Goal: Task Accomplishment & Management: Manage account settings

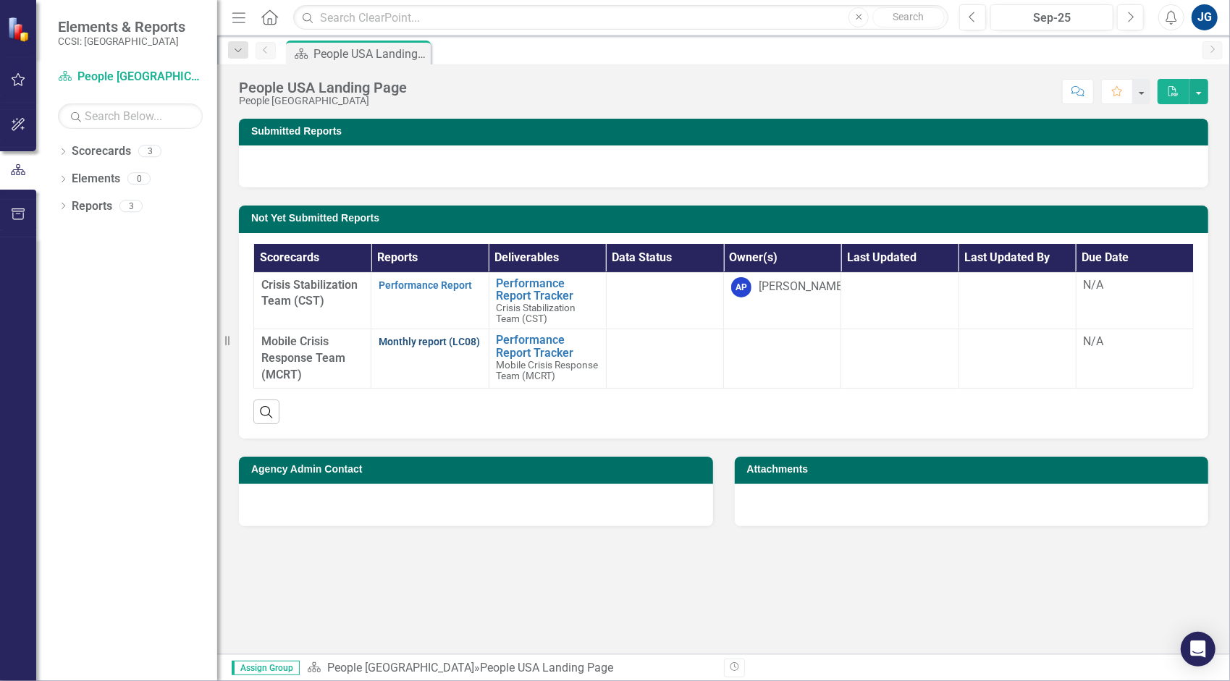
click at [404, 345] on link "Monthly report (LC08)" at bounding box center [429, 342] width 101 height 12
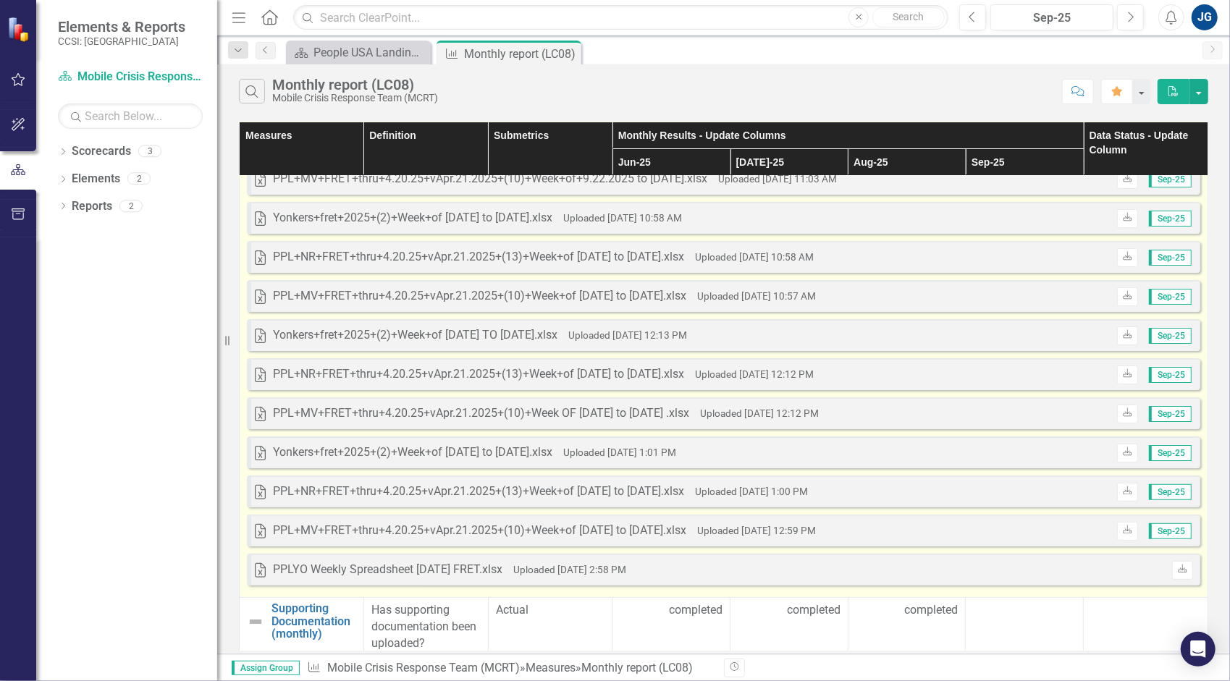
scroll to position [117, 0]
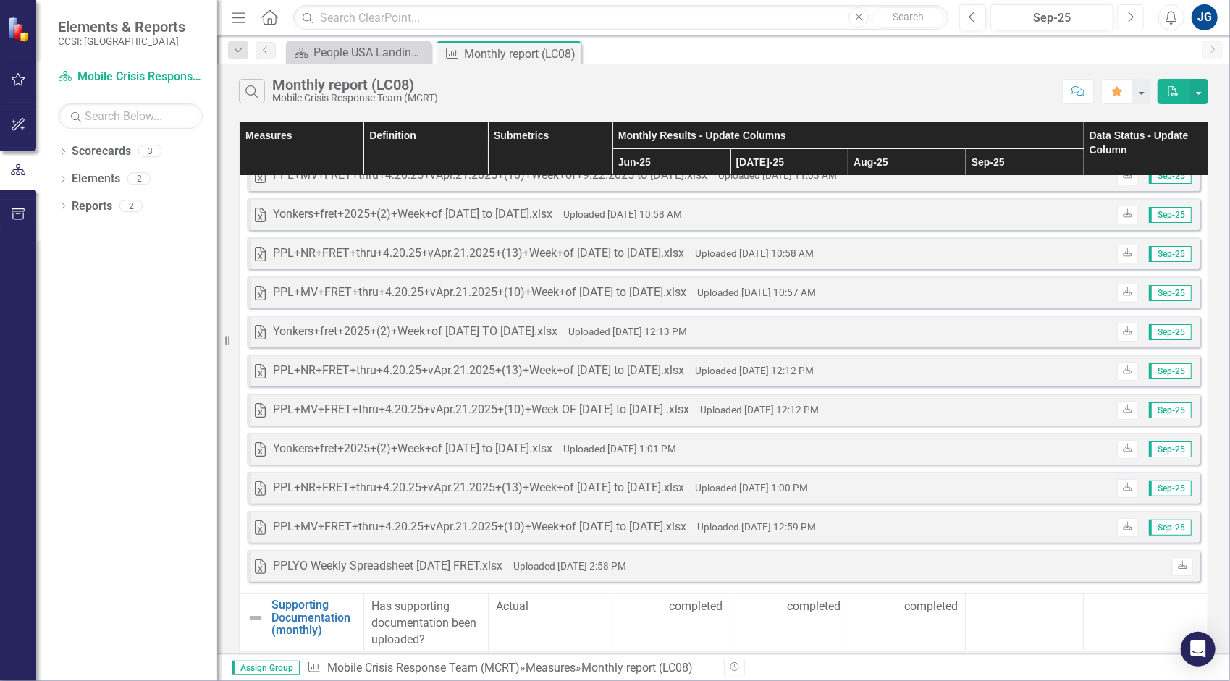
click at [1133, 8] on button "Next" at bounding box center [1130, 17] width 27 height 26
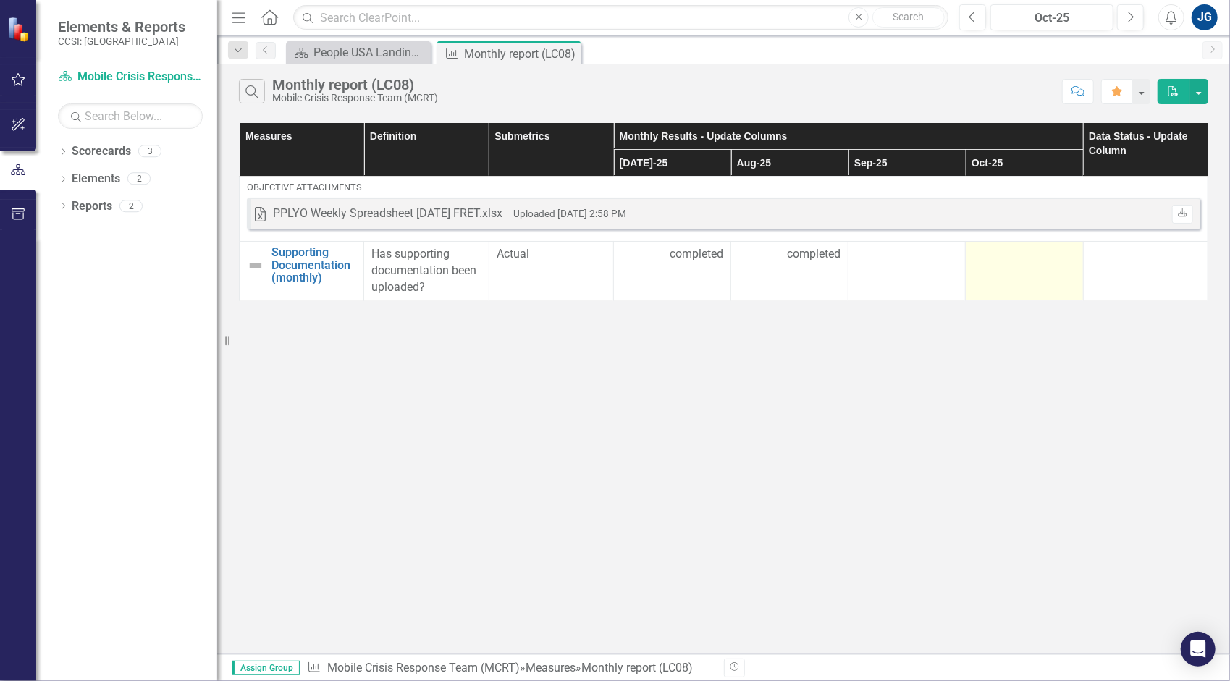
click at [990, 249] on div at bounding box center [1024, 254] width 102 height 17
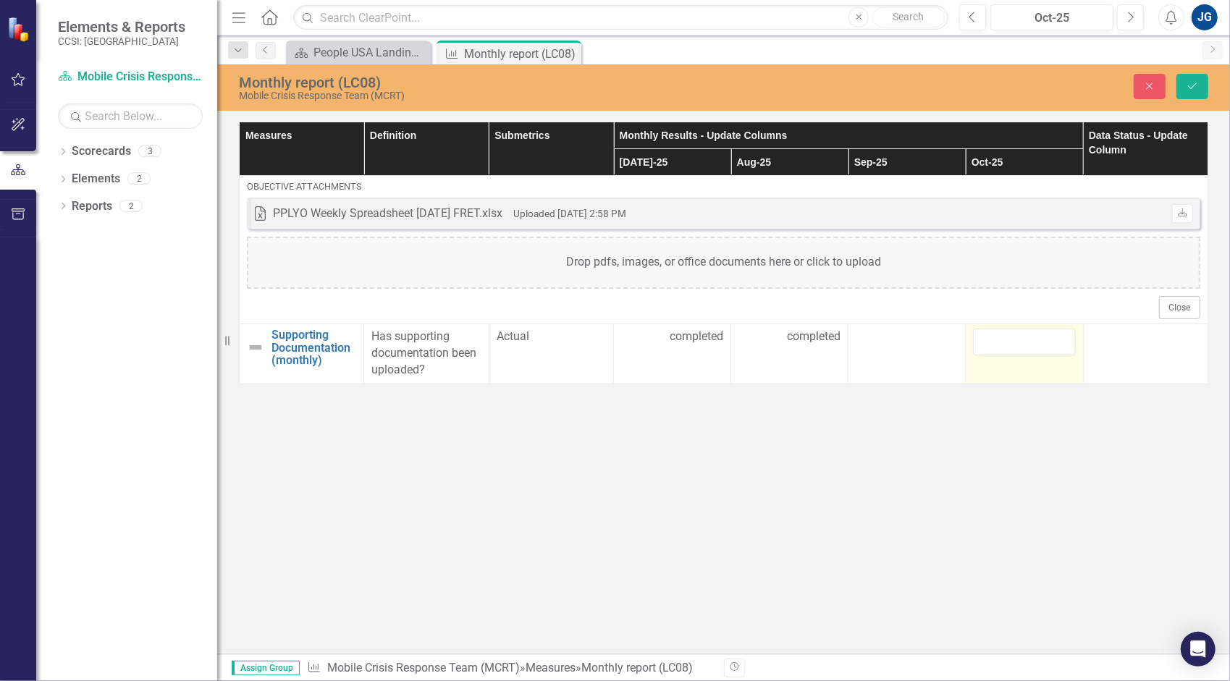
click at [990, 249] on div "Drop pdfs, images, or office documents here or click to upload" at bounding box center [724, 263] width 954 height 52
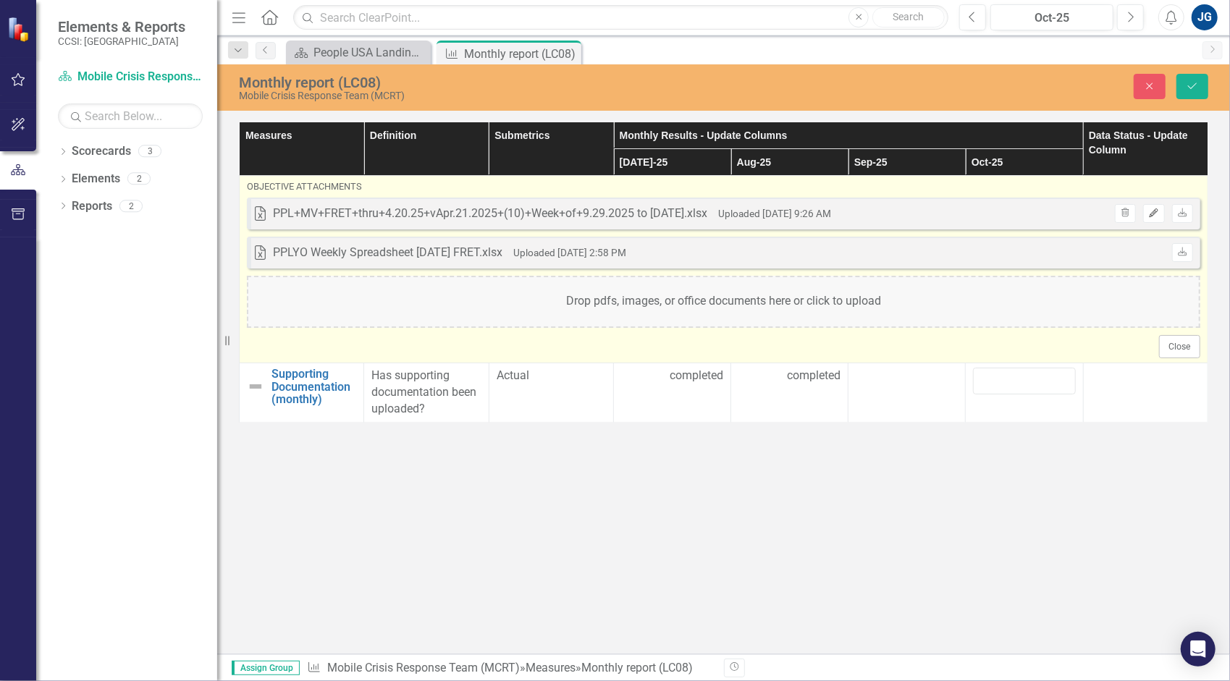
click at [1150, 219] on button "Edit" at bounding box center [1153, 213] width 21 height 19
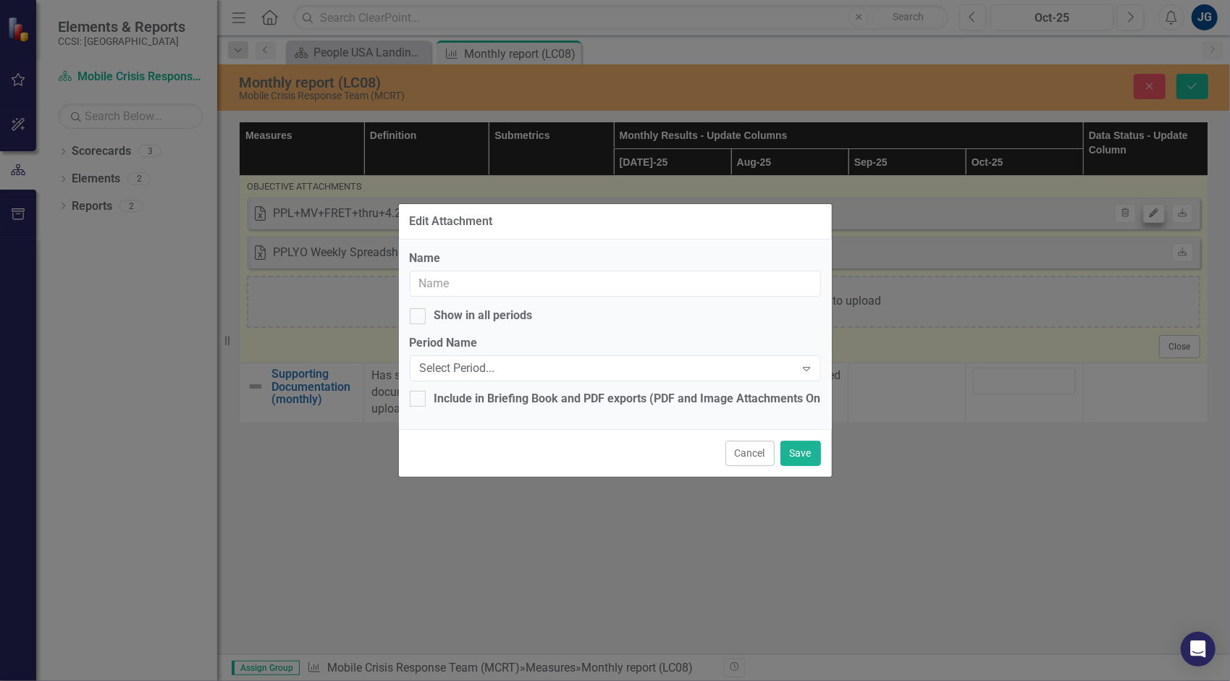
type input "PPL+MV+FRET+thru+4.20.25+vApr.21.2025+(10)+Week+of+9.29.2025 to [DATE].xlsx"
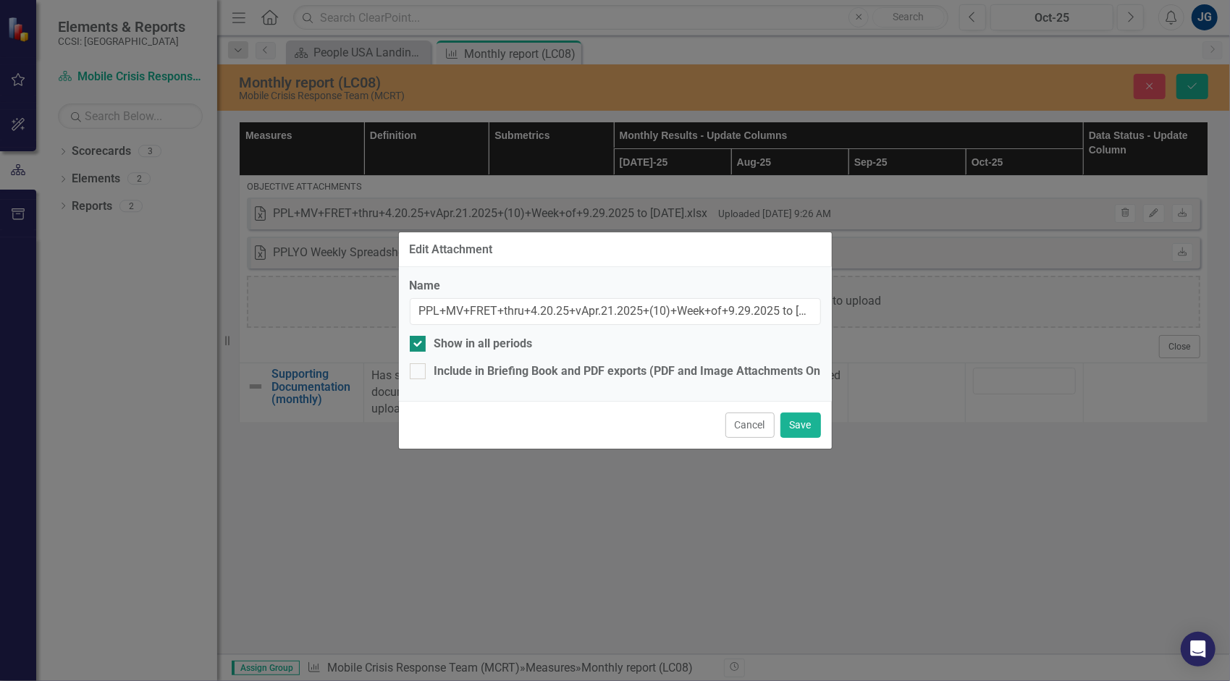
click at [489, 347] on div "Show in all periods" at bounding box center [483, 344] width 98 height 17
click at [419, 345] on input "Show in all periods" at bounding box center [414, 340] width 9 height 9
checkbox input "false"
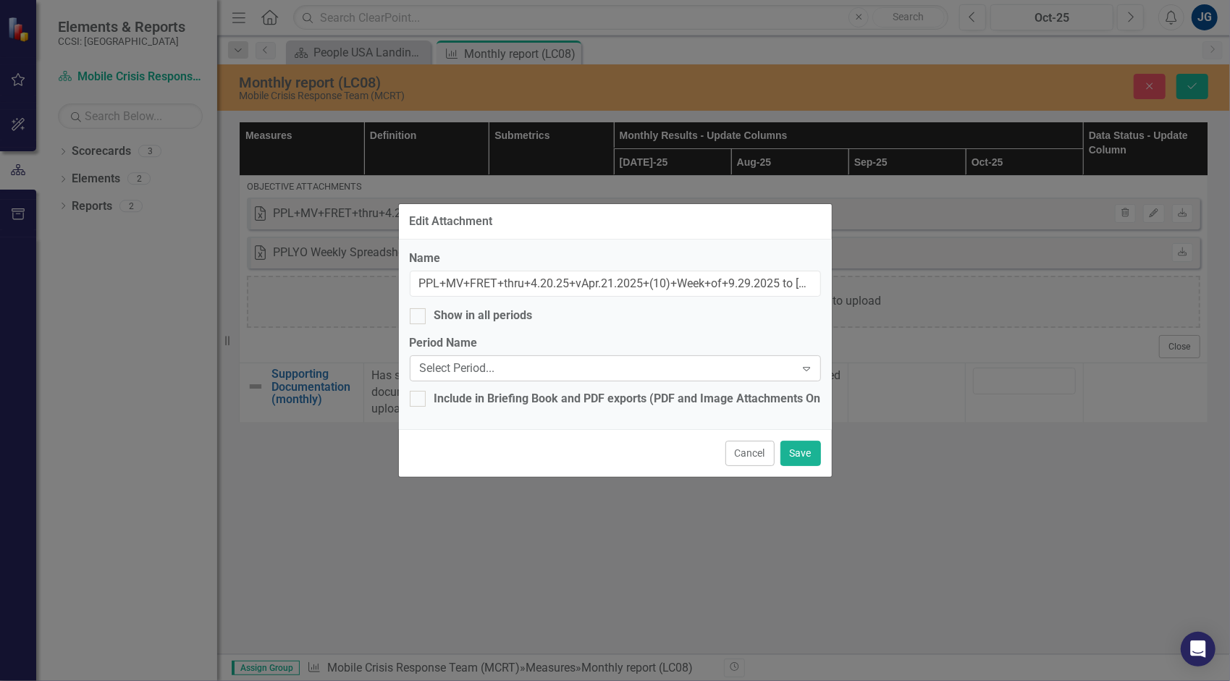
click at [489, 368] on div "Select Period..." at bounding box center [608, 369] width 376 height 17
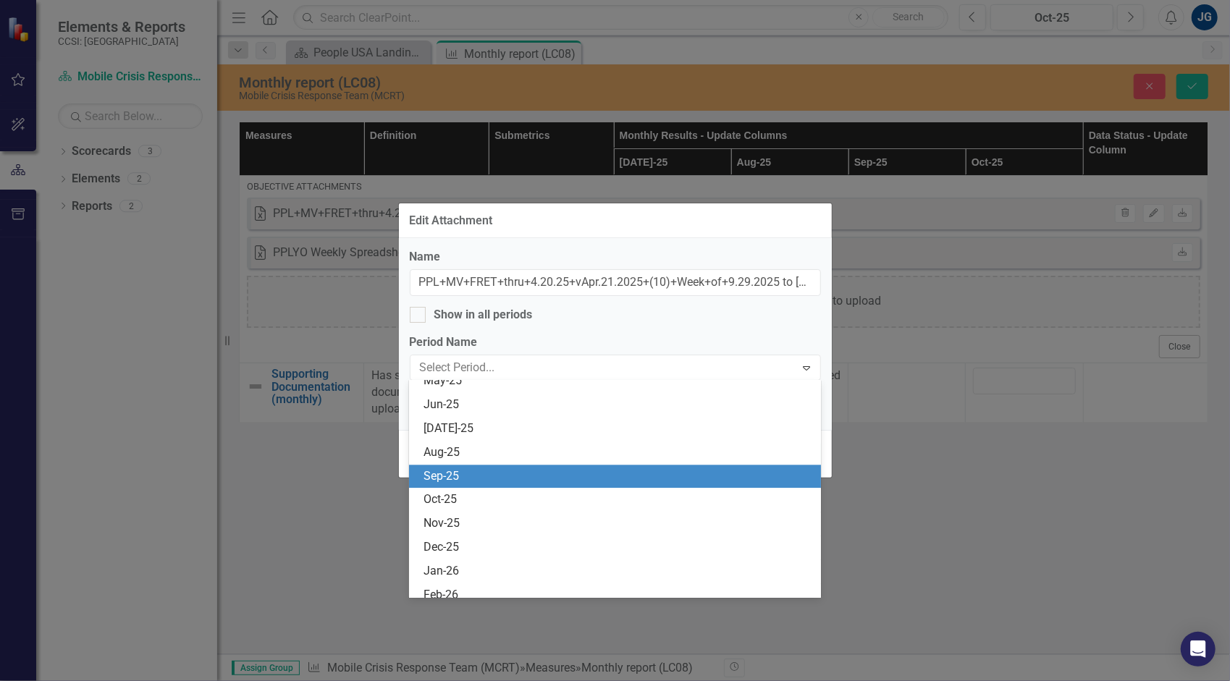
scroll to position [2462, 0]
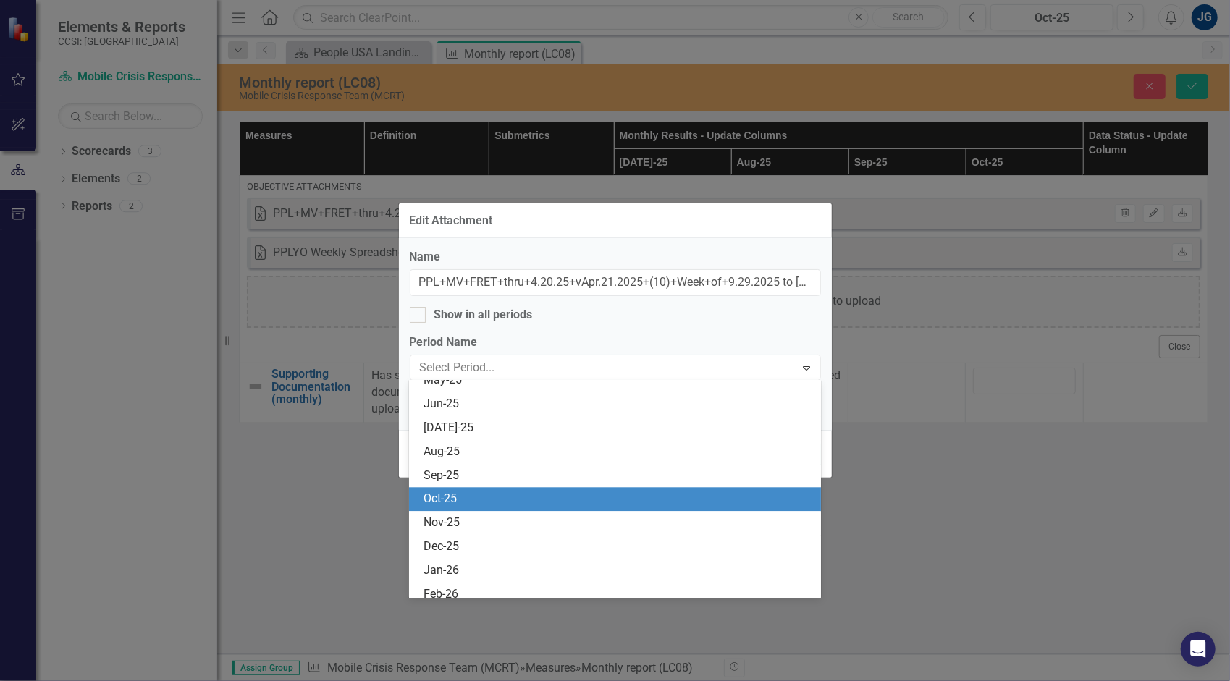
click at [508, 503] on div "Oct-25" at bounding box center [618, 499] width 389 height 17
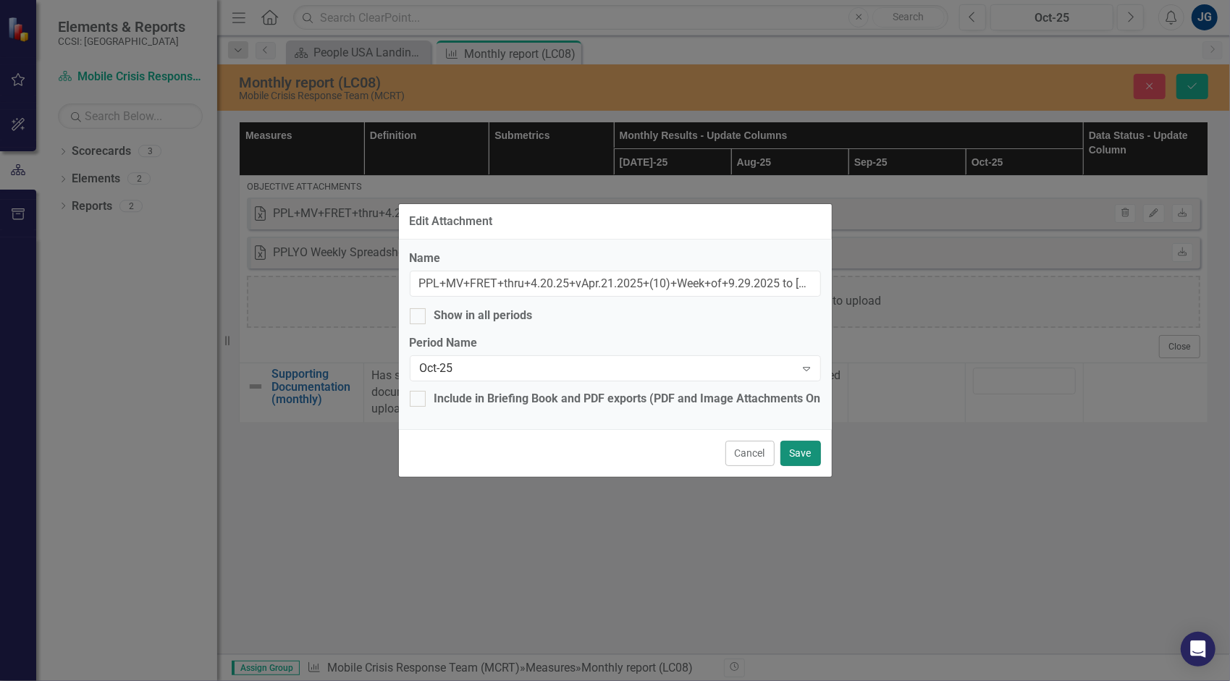
click at [804, 457] on button "Save" at bounding box center [801, 453] width 41 height 25
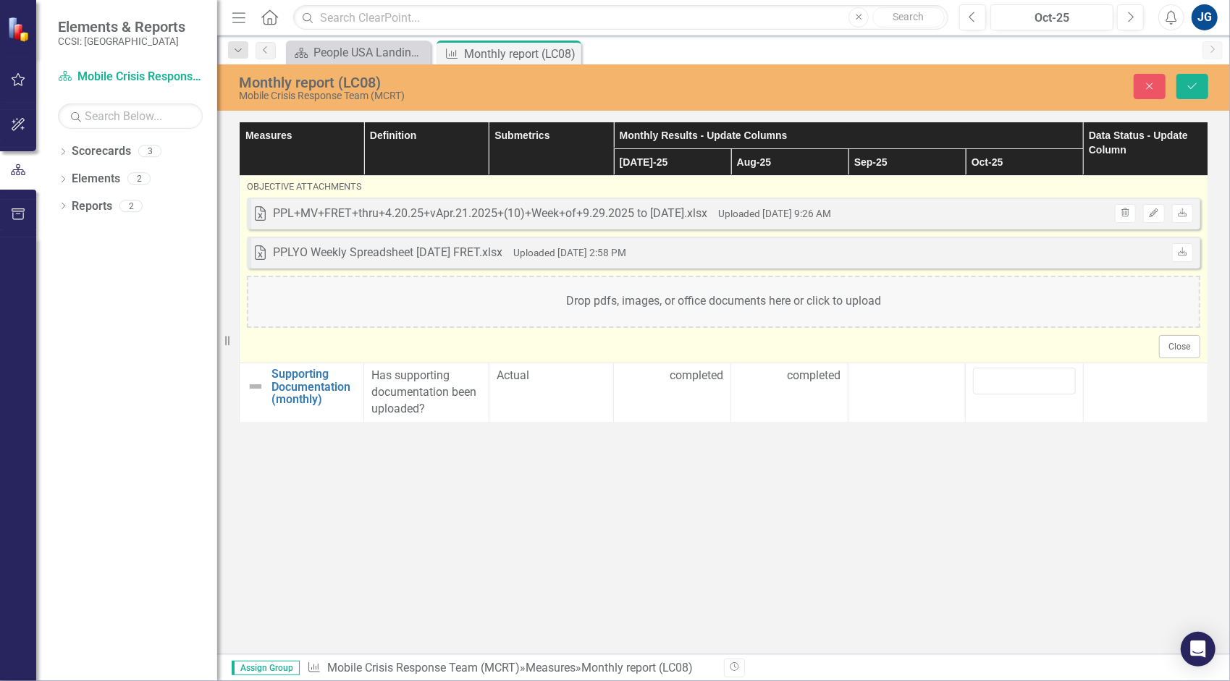
click at [652, 305] on div "Drop pdfs, images, or office documents here or click to upload" at bounding box center [724, 302] width 954 height 52
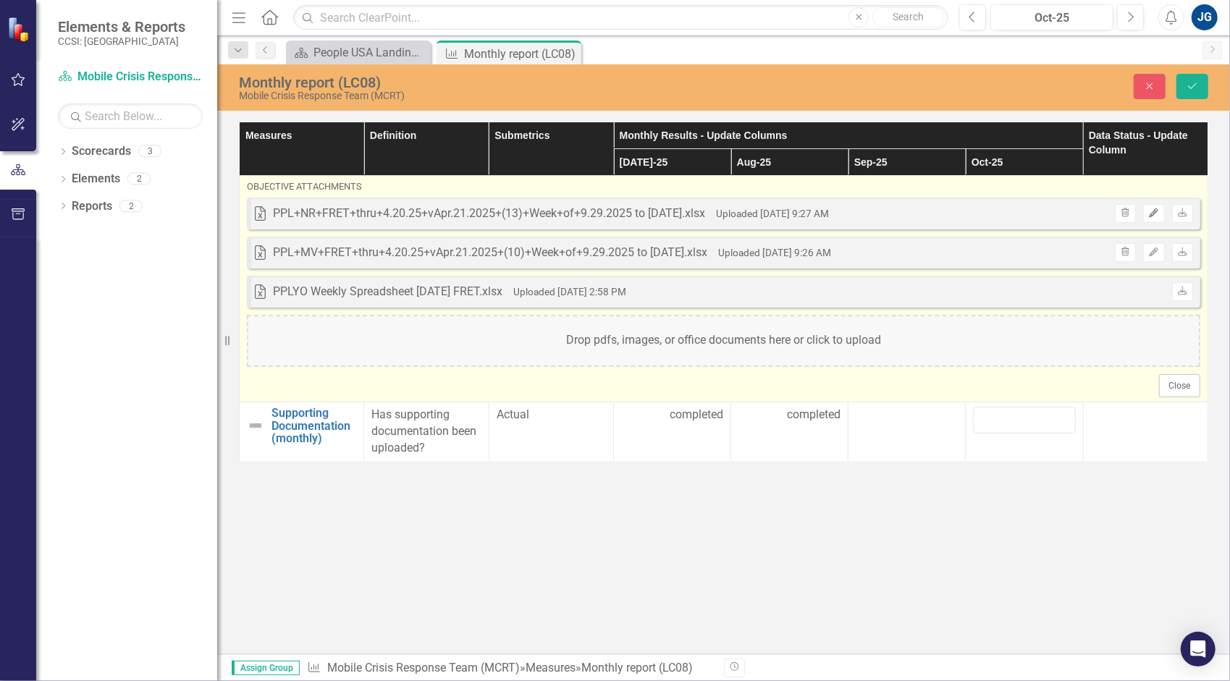
click at [1153, 209] on icon "Edit" at bounding box center [1153, 213] width 11 height 9
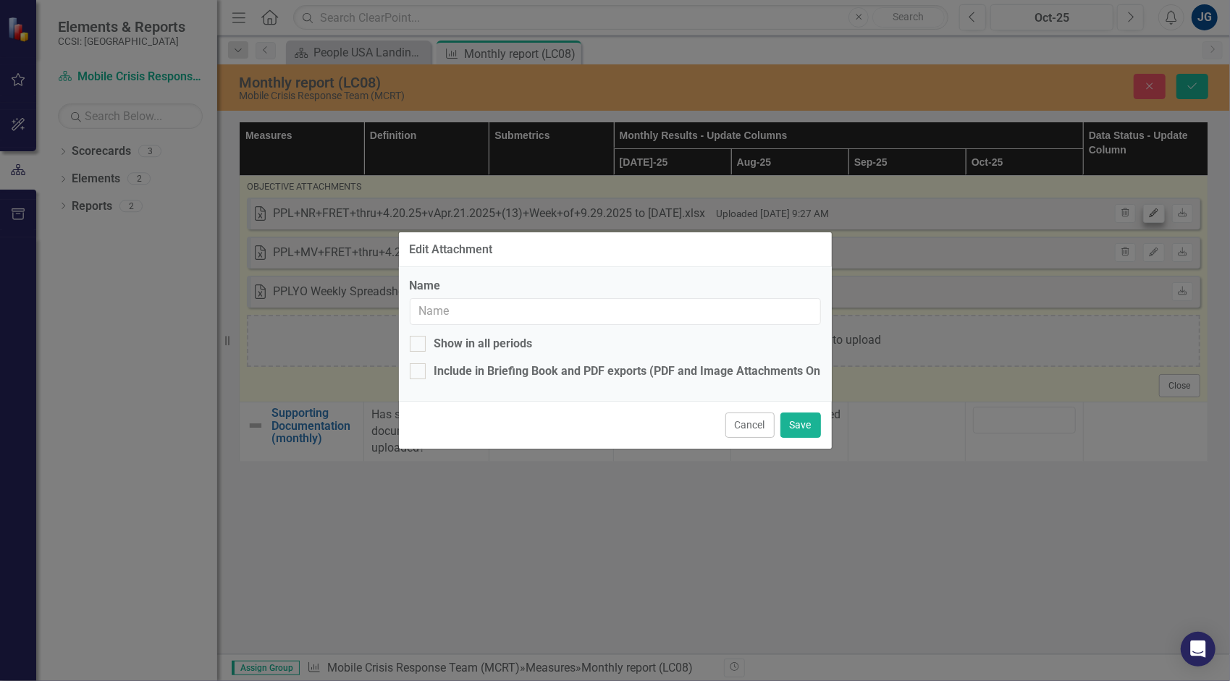
type input "PPL+NR+FRET+thru+4.20.25+vApr.21.2025+(13)+Week+of+9.29.2025 to [DATE].xlsx"
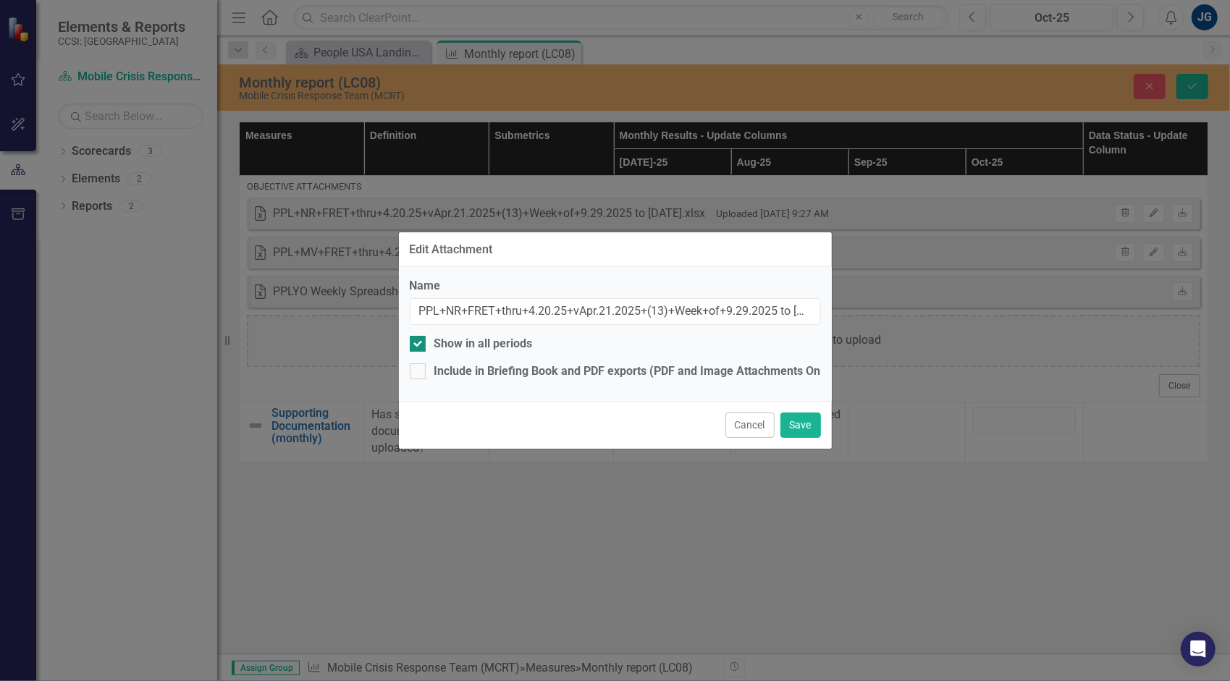
click at [503, 348] on div "Show in all periods" at bounding box center [483, 344] width 98 height 17
click at [419, 345] on input "Show in all periods" at bounding box center [414, 340] width 9 height 9
checkbox input "false"
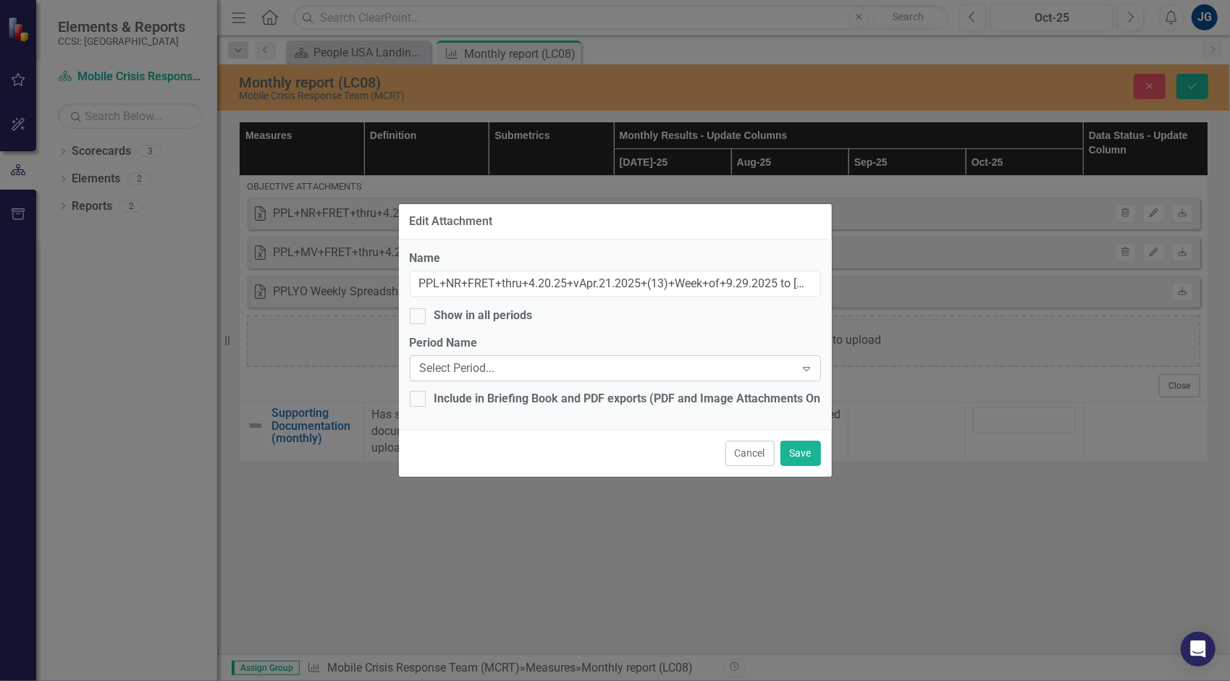
click at [516, 371] on div "Select Period..." at bounding box center [608, 369] width 376 height 17
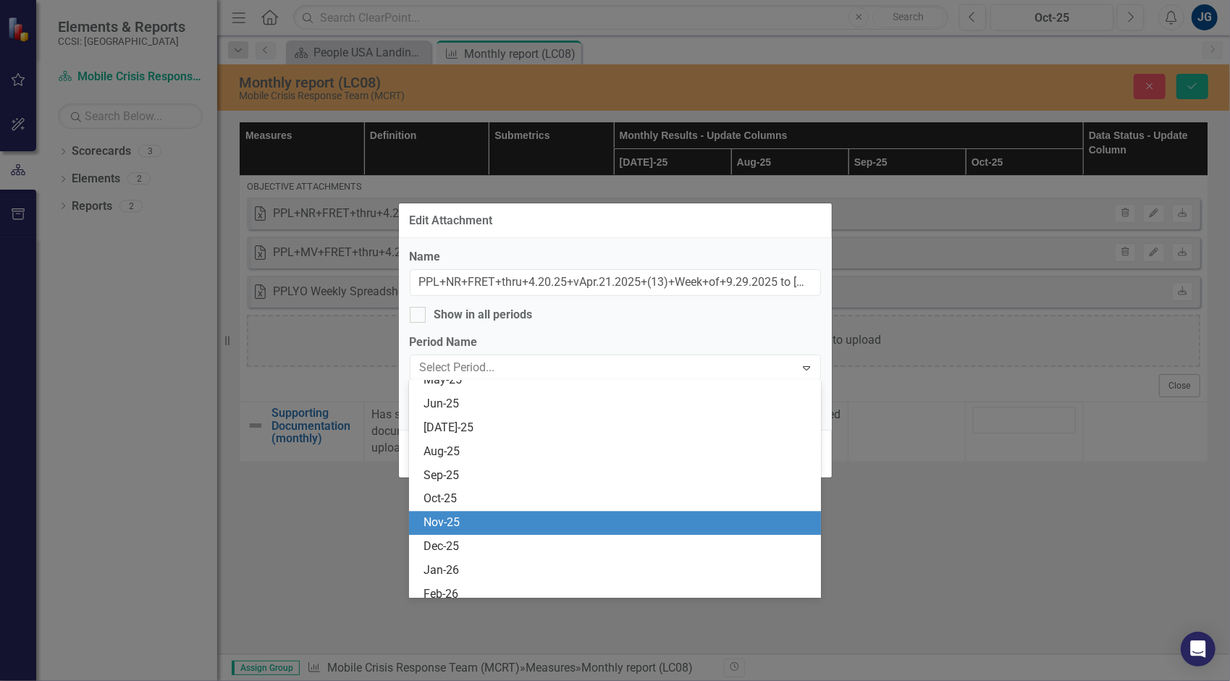
click at [503, 517] on div "Nov-25" at bounding box center [618, 523] width 389 height 17
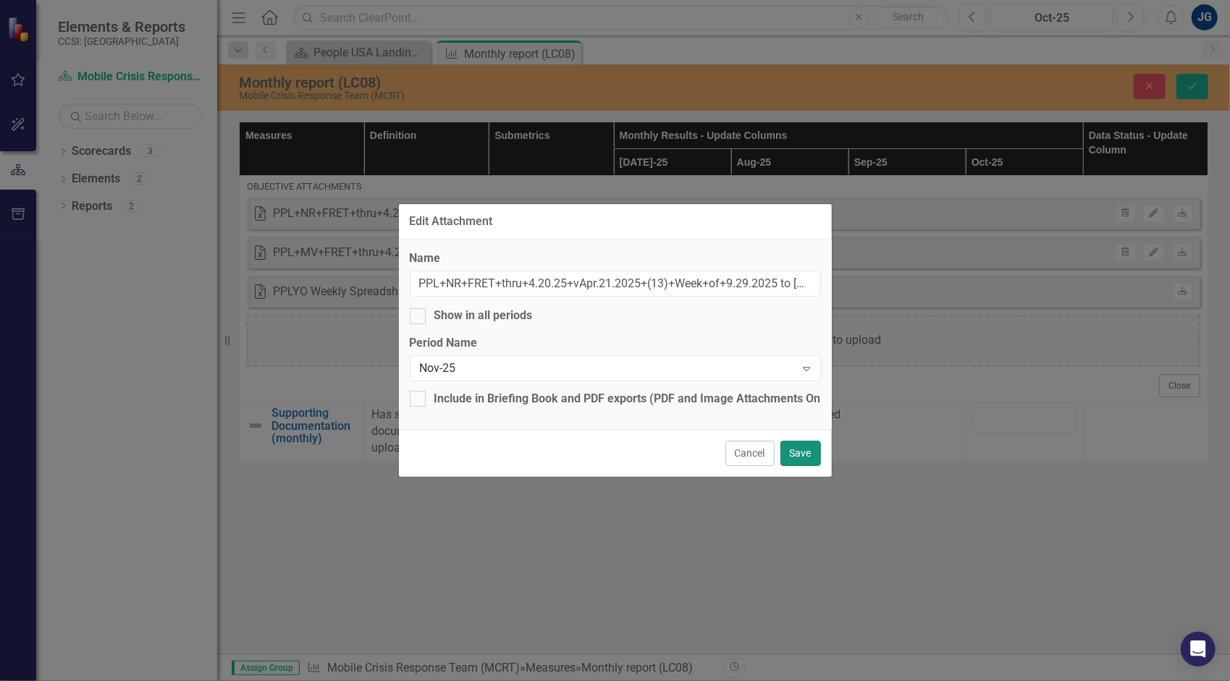
click at [811, 455] on button "Save" at bounding box center [801, 453] width 41 height 25
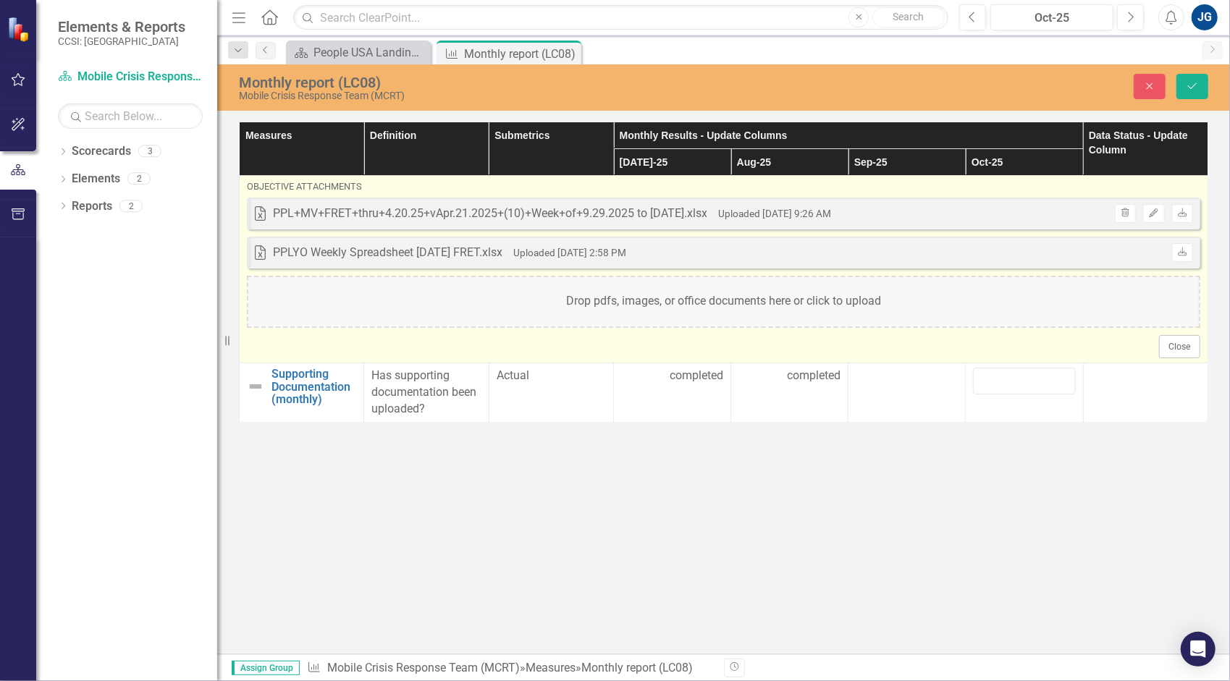
click at [636, 308] on div "Drop pdfs, images, or office documents here or click to upload" at bounding box center [724, 302] width 954 height 52
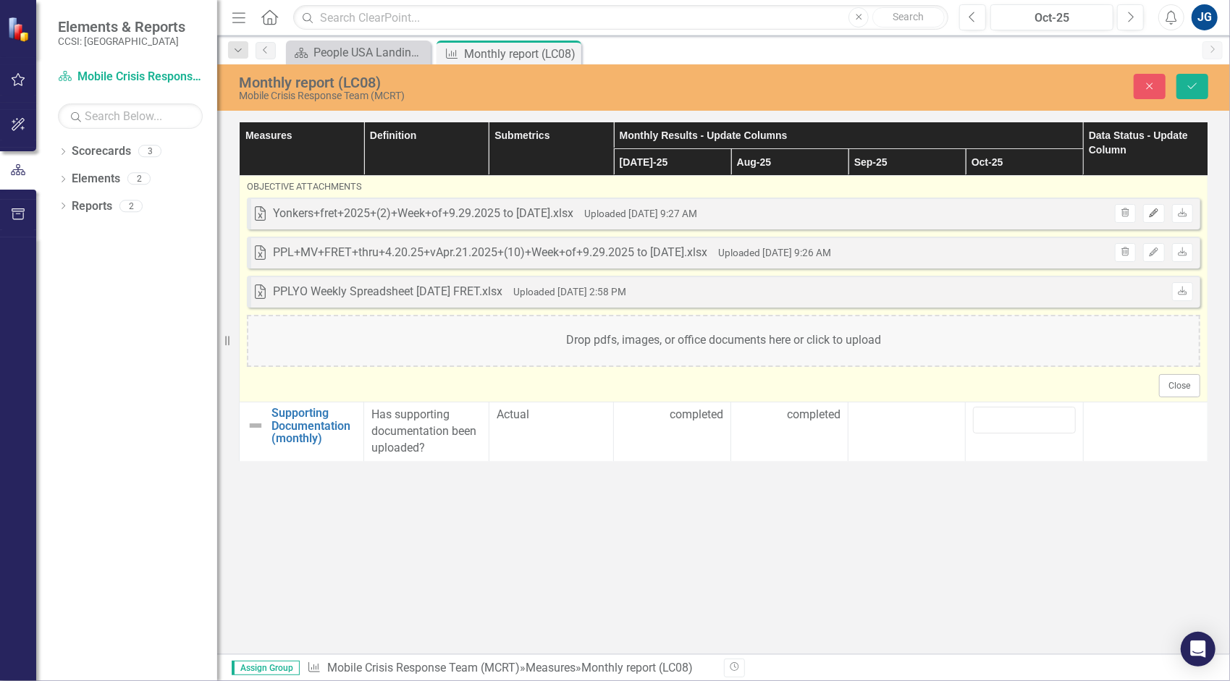
click at [1164, 211] on button "Edit" at bounding box center [1153, 213] width 21 height 19
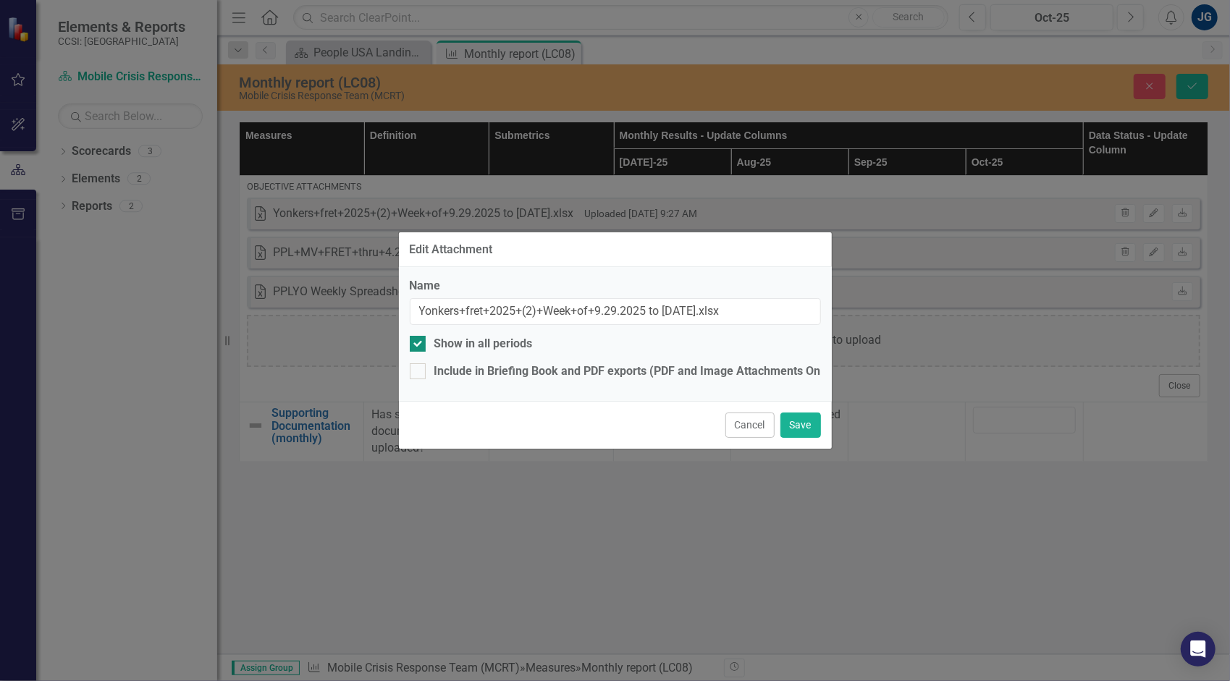
click at [529, 342] on div "Show in all periods" at bounding box center [483, 344] width 98 height 17
click at [419, 342] on input "Show in all periods" at bounding box center [414, 340] width 9 height 9
checkbox input "false"
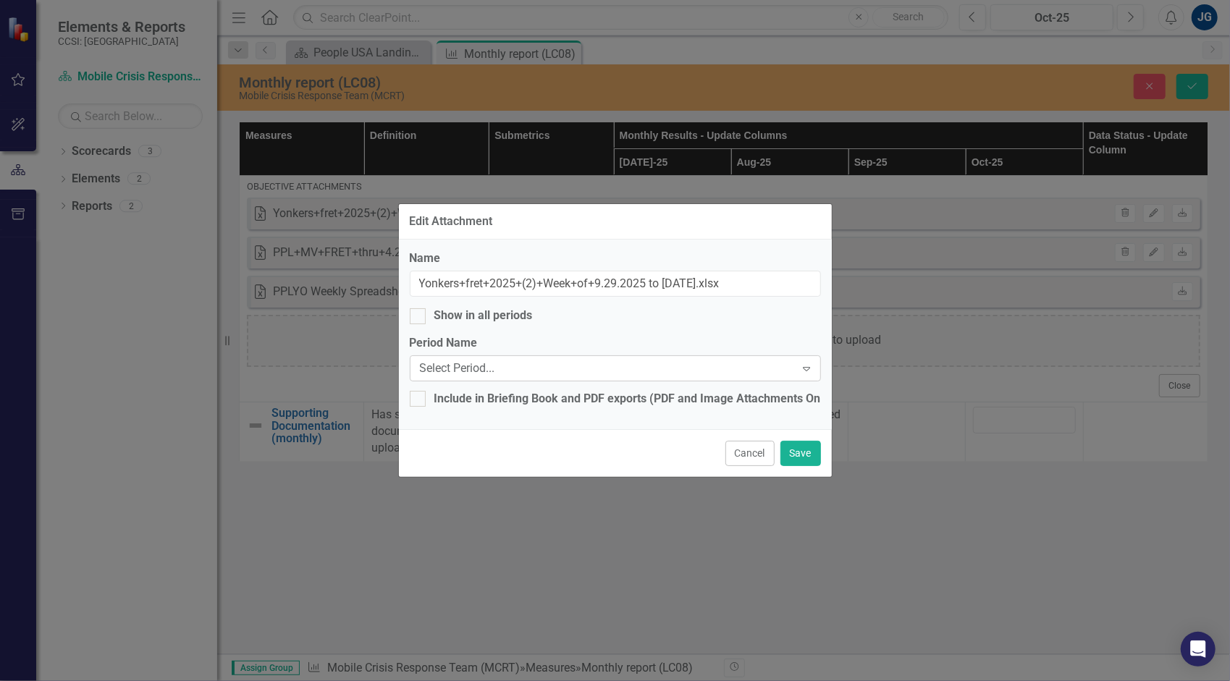
click at [533, 359] on div "Select Period... Expand" at bounding box center [615, 369] width 411 height 26
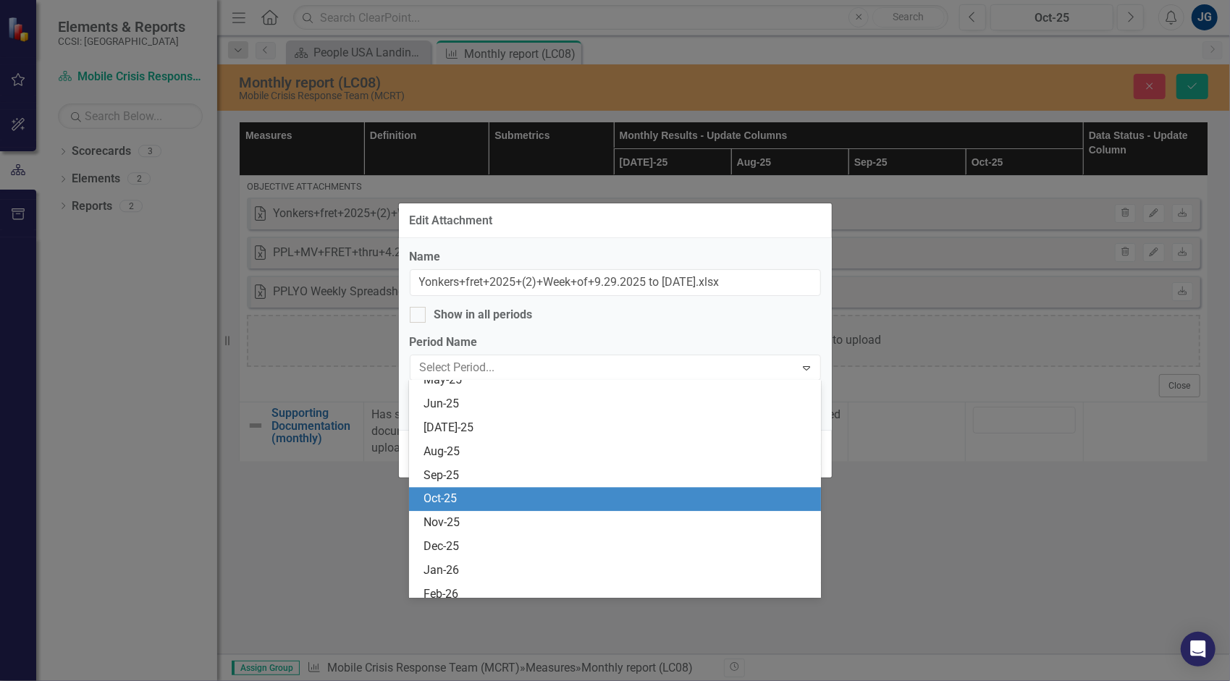
click at [508, 489] on div "Oct-25" at bounding box center [615, 499] width 412 height 24
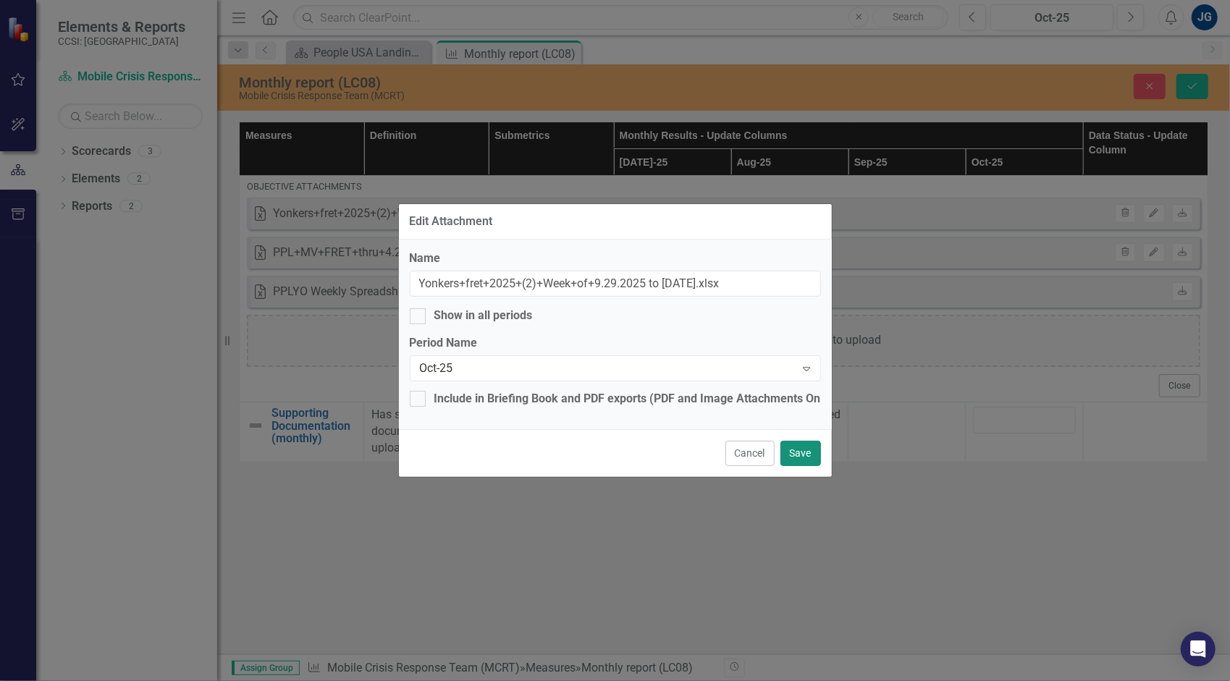
click at [789, 459] on button "Save" at bounding box center [801, 453] width 41 height 25
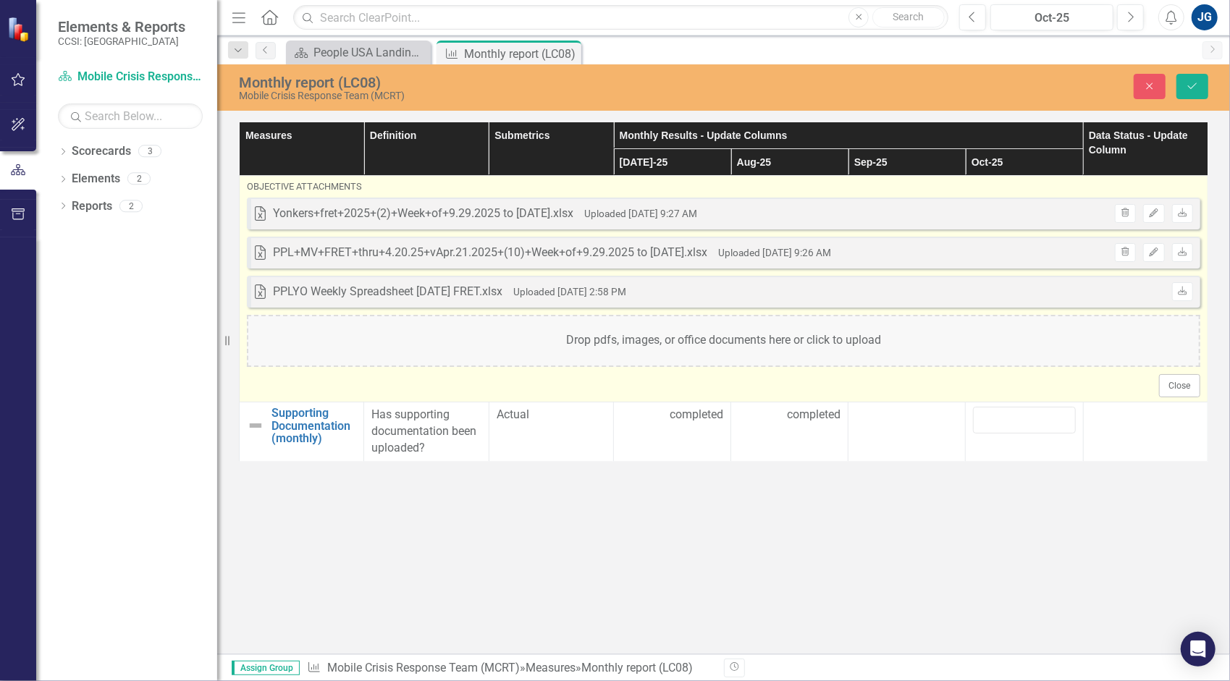
click at [313, 293] on div "PPLYO Weekly Spreadsheet [DATE] FRET.xlsx" at bounding box center [388, 292] width 230 height 17
click at [673, 343] on div "Drop pdfs, images, or office documents here or click to upload" at bounding box center [724, 341] width 954 height 52
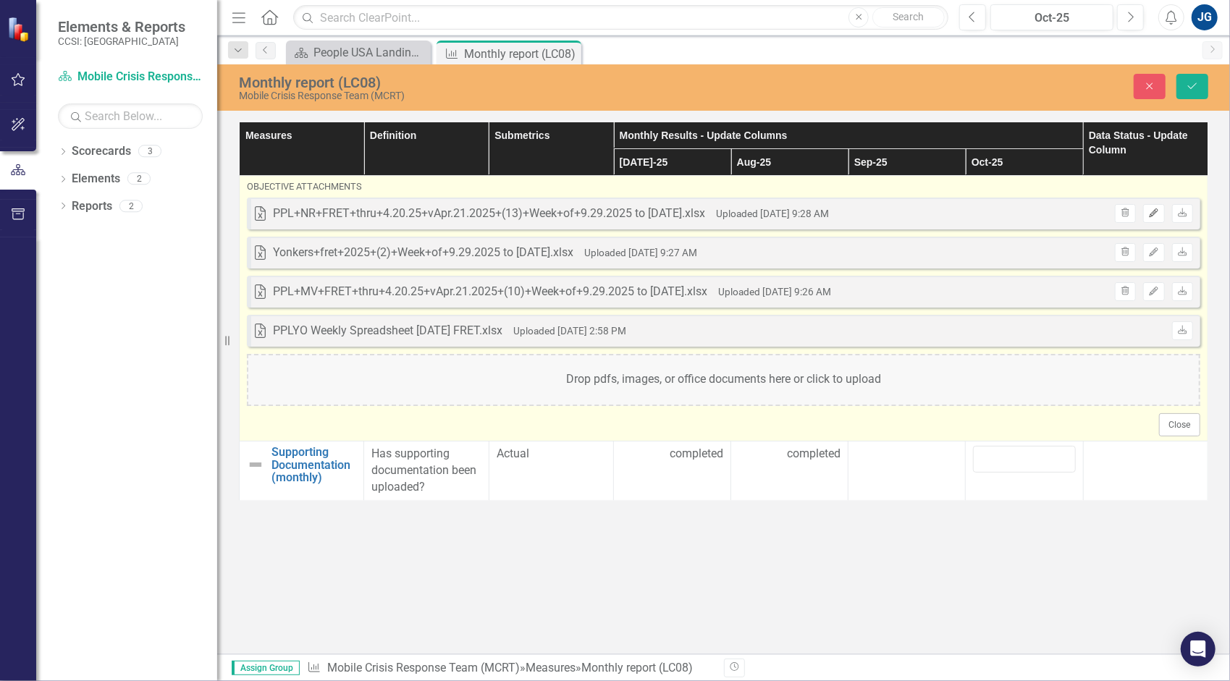
click at [1163, 216] on button "Edit" at bounding box center [1153, 213] width 21 height 19
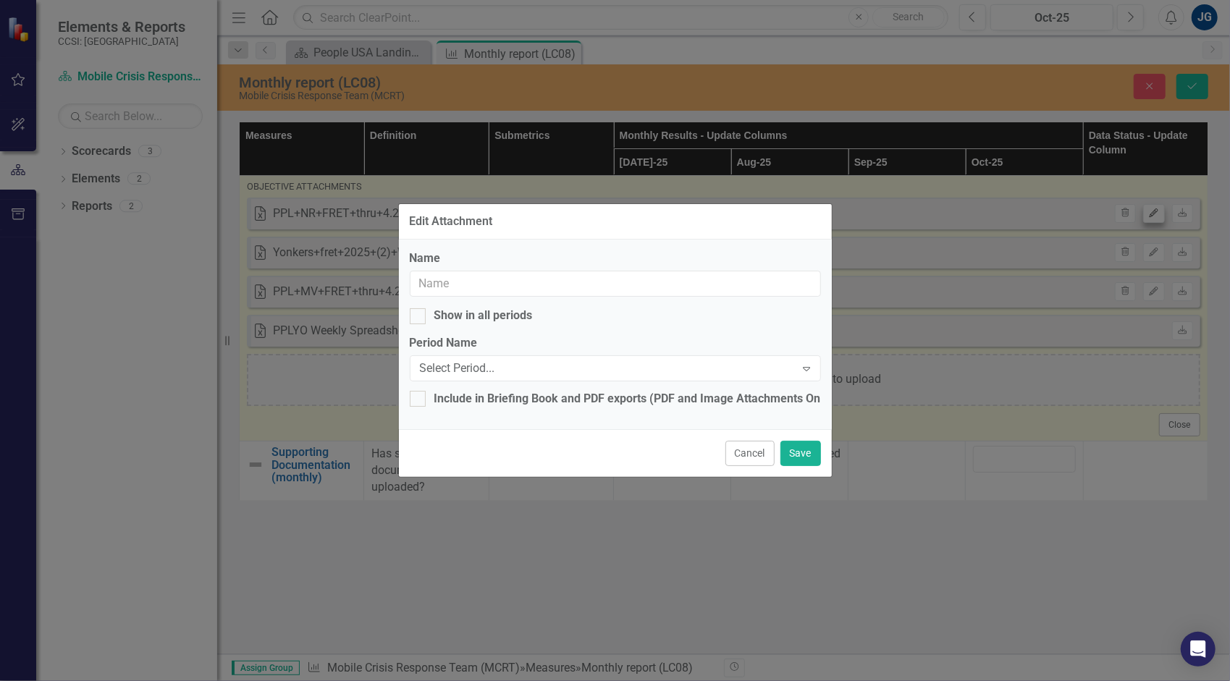
type input "PPL+NR+FRET+thru+4.20.25+vApr.21.2025+(13)+Week+of+9.29.2025 to [DATE].xlsx"
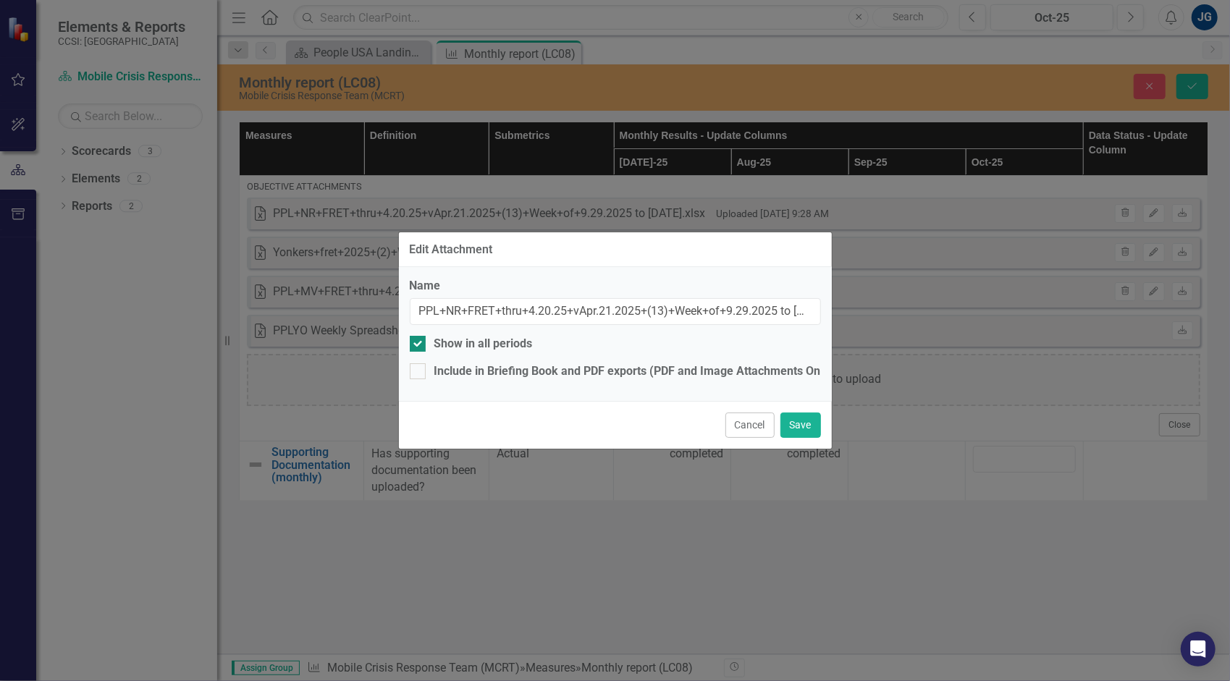
click at [508, 347] on div "Show in all periods" at bounding box center [483, 344] width 98 height 17
click at [419, 345] on input "Show in all periods" at bounding box center [414, 340] width 9 height 9
checkbox input "false"
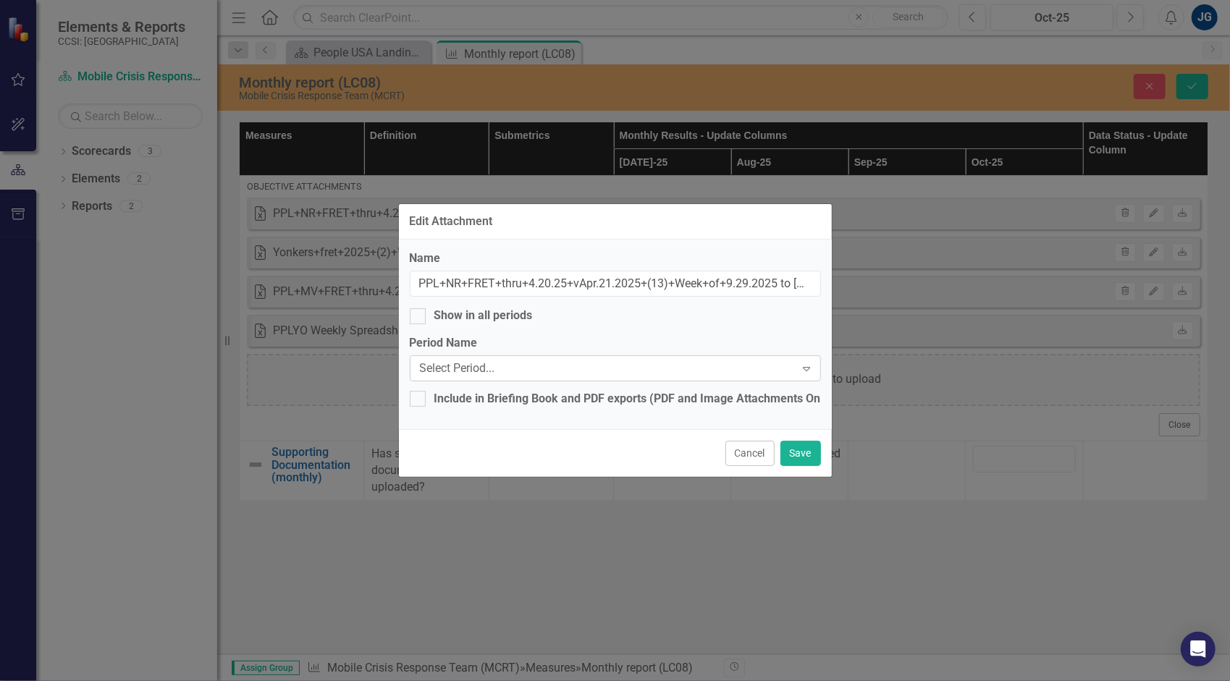
click at [508, 370] on div "Select Period..." at bounding box center [608, 369] width 376 height 17
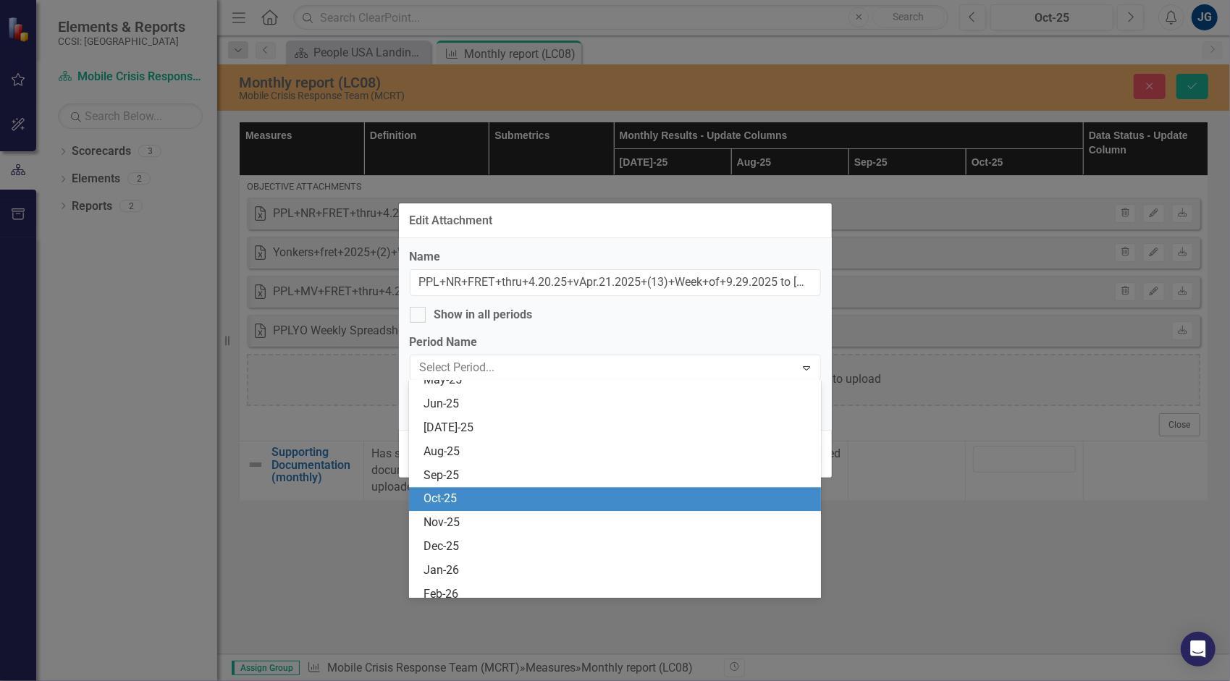
click at [534, 503] on div "Oct-25" at bounding box center [618, 499] width 389 height 17
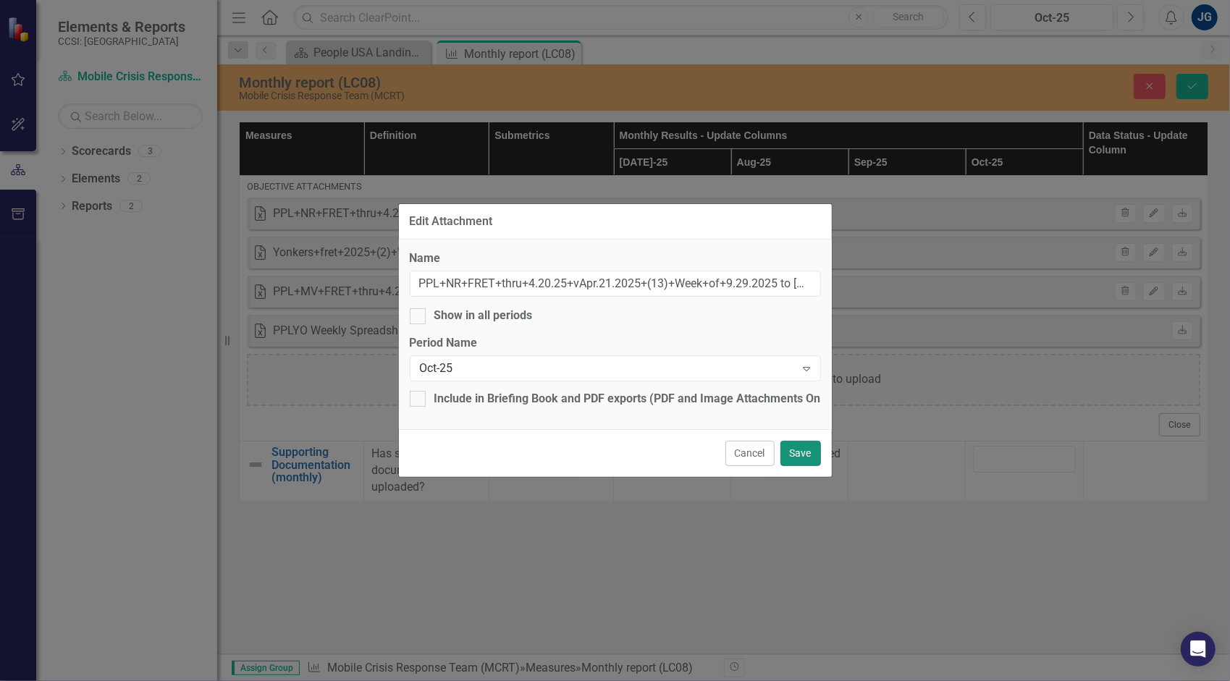
click at [795, 451] on button "Save" at bounding box center [801, 453] width 41 height 25
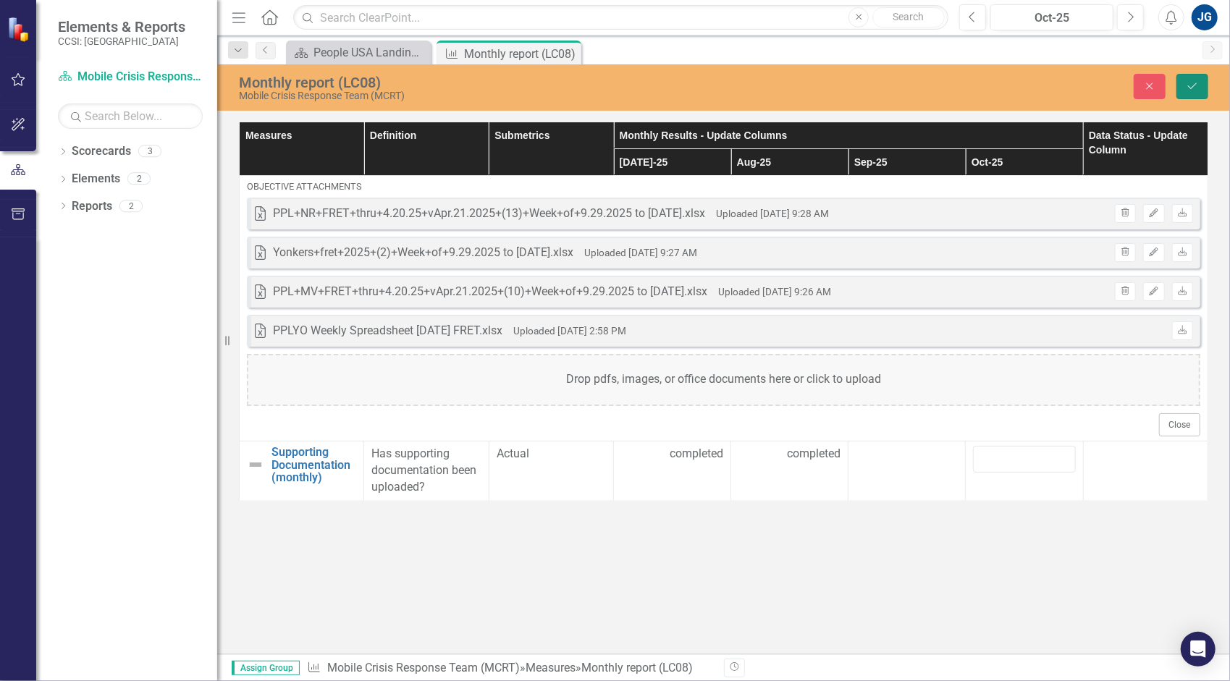
click at [1199, 80] on button "Save" at bounding box center [1193, 86] width 32 height 25
